Goal: Communication & Community: Answer question/provide support

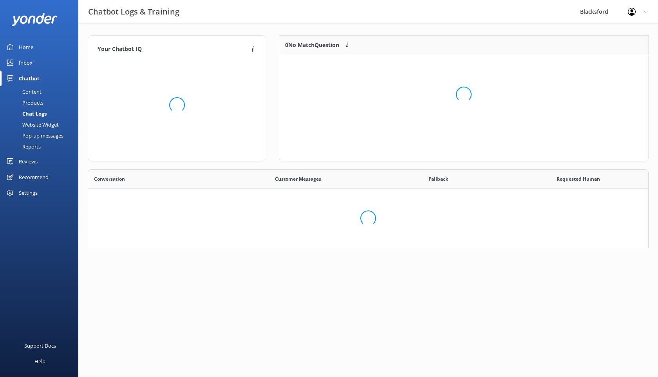
scroll to position [275, 560]
click at [31, 62] on div "Inbox" at bounding box center [26, 63] width 14 height 16
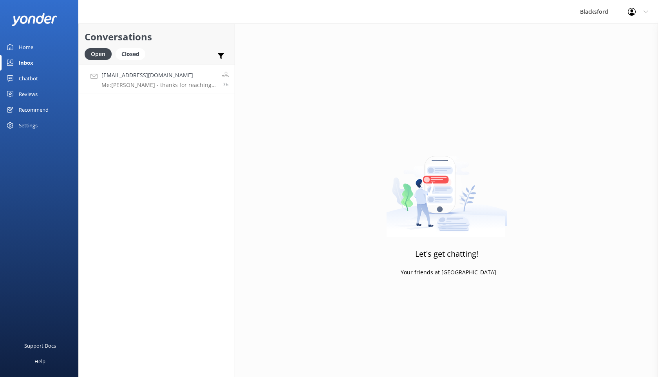
click at [179, 80] on div "[EMAIL_ADDRESS][DOMAIN_NAME] Me: [PERSON_NAME] - thanks for reaching out! Our b…" at bounding box center [158, 79] width 114 height 17
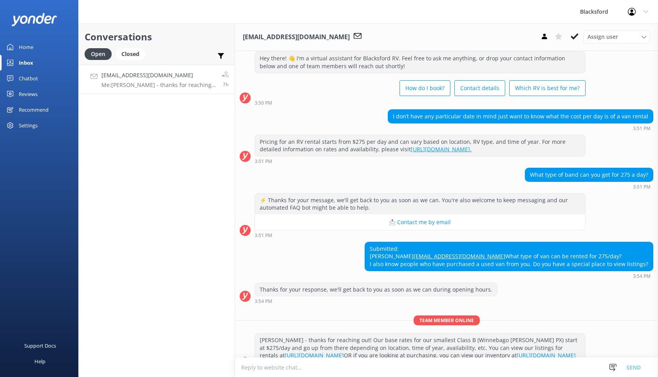
scroll to position [76, 0]
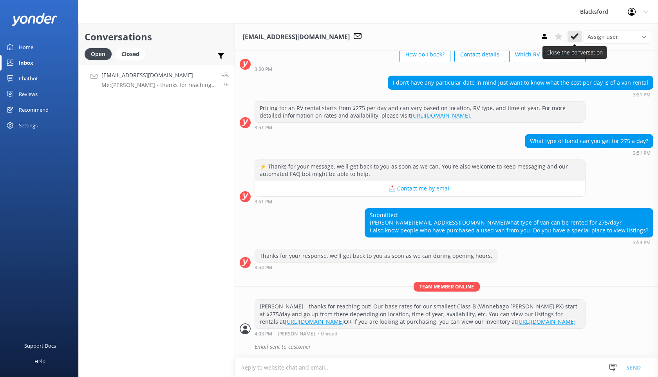
click at [575, 34] on icon at bounding box center [575, 37] width 8 height 8
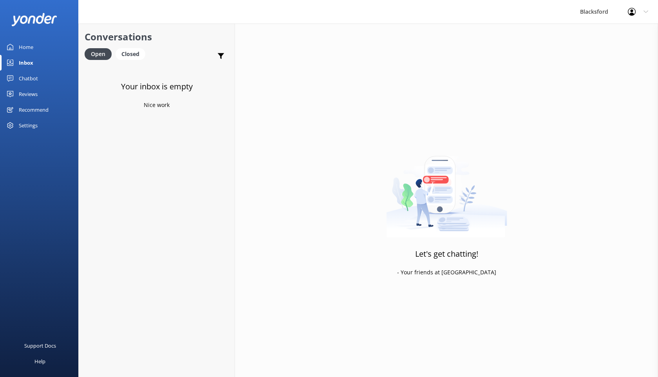
click at [25, 45] on div "Home" at bounding box center [26, 47] width 14 height 16
